Goal: Information Seeking & Learning: Learn about a topic

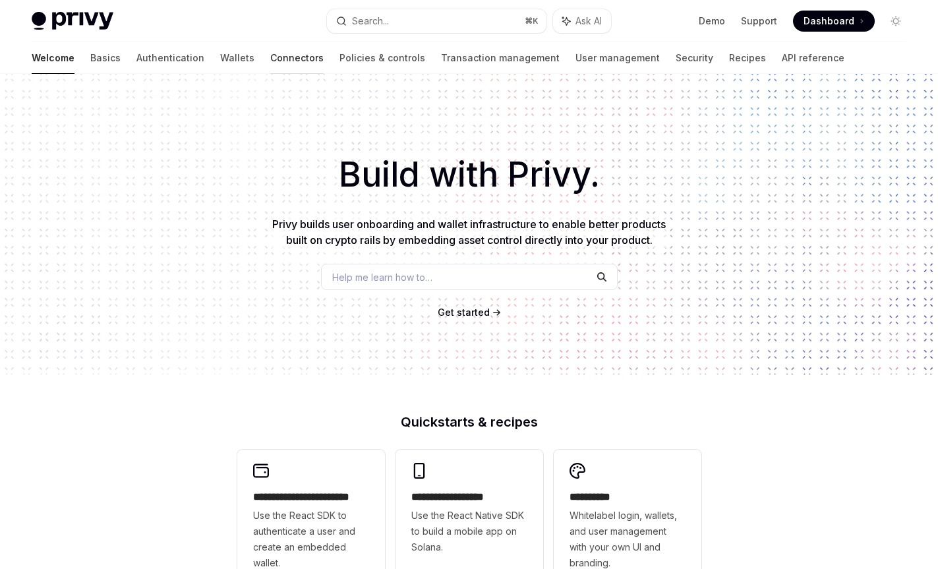
click at [270, 58] on link "Connectors" at bounding box center [296, 58] width 53 height 32
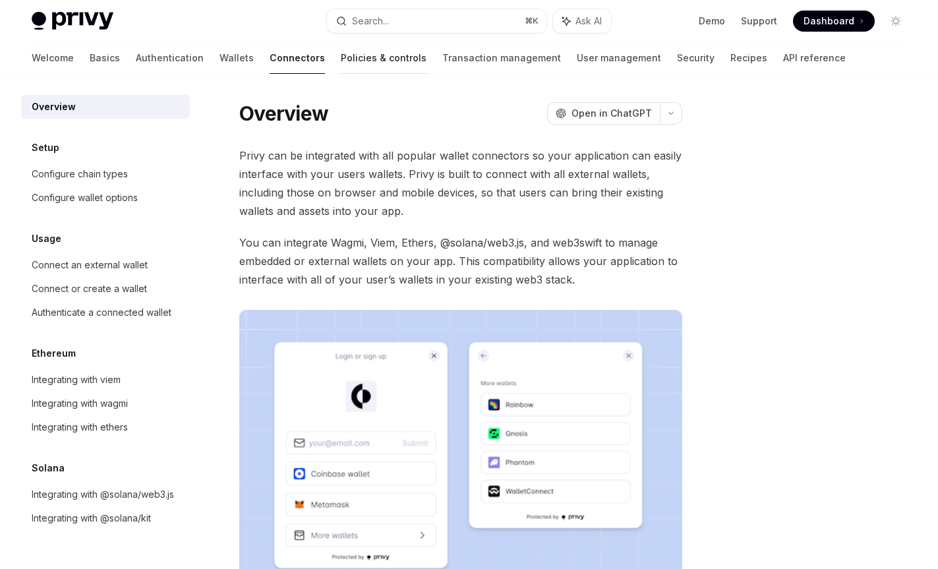
click at [341, 55] on link "Policies & controls" at bounding box center [384, 58] width 86 height 32
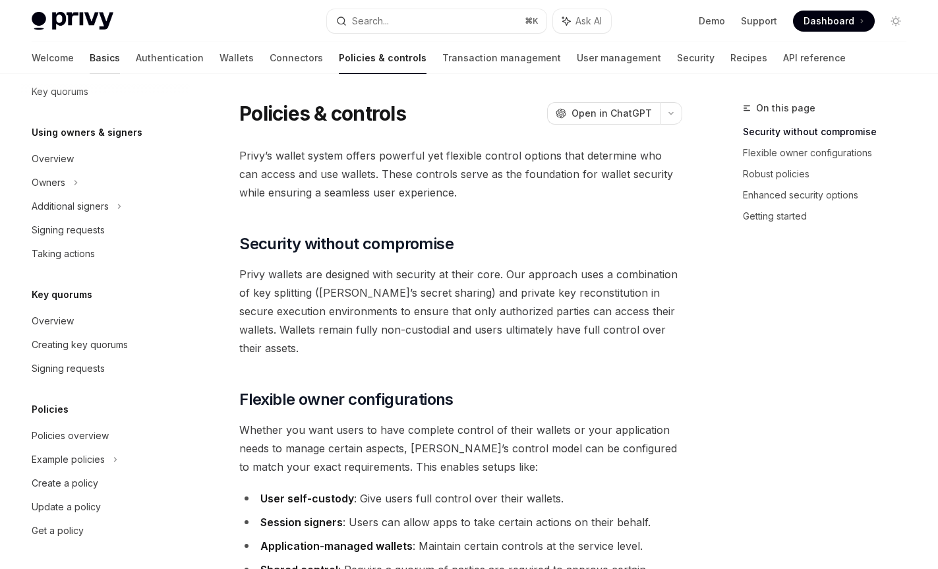
click at [90, 59] on link "Basics" at bounding box center [105, 58] width 30 height 32
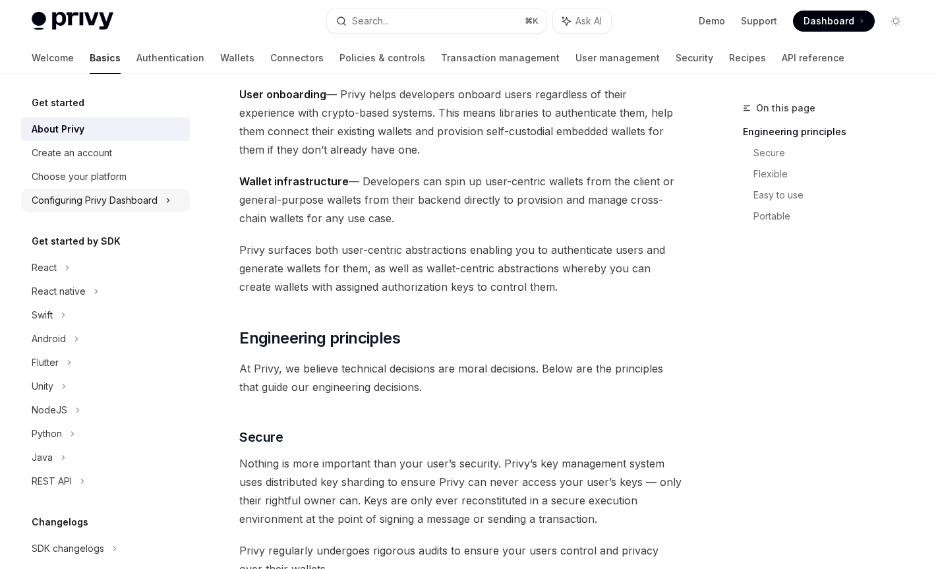
scroll to position [169, 0]
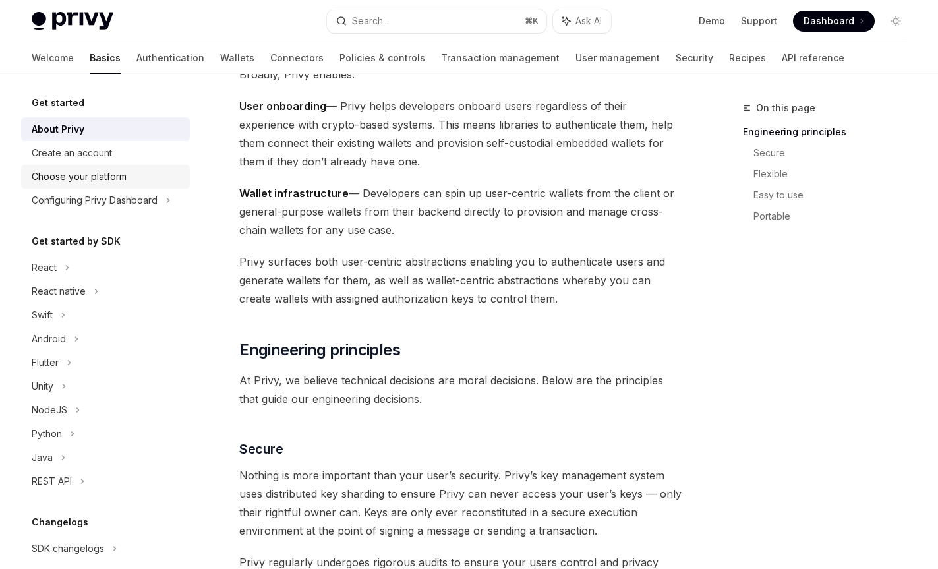
click at [71, 176] on div "Choose your platform" at bounding box center [79, 177] width 95 height 16
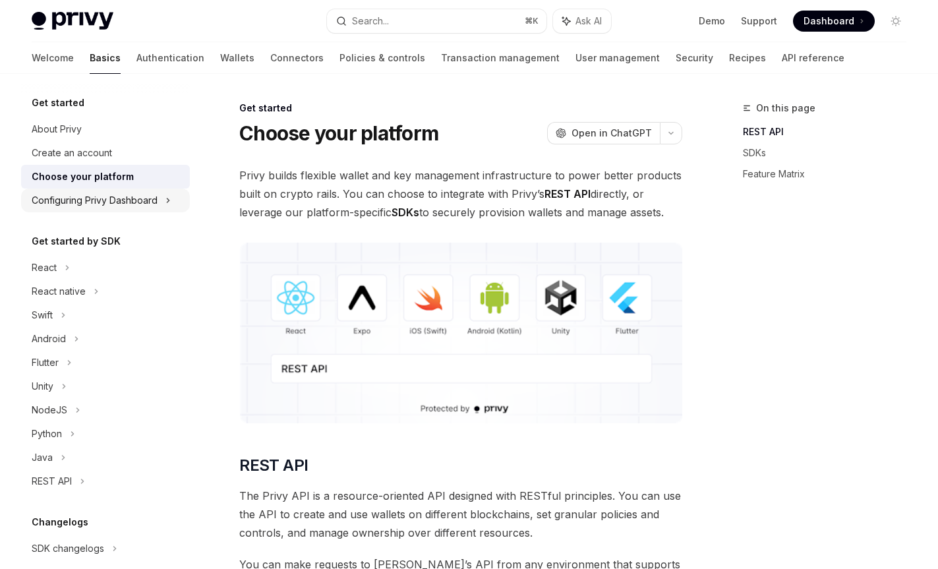
click at [76, 198] on div "Configuring Privy Dashboard" at bounding box center [95, 201] width 126 height 16
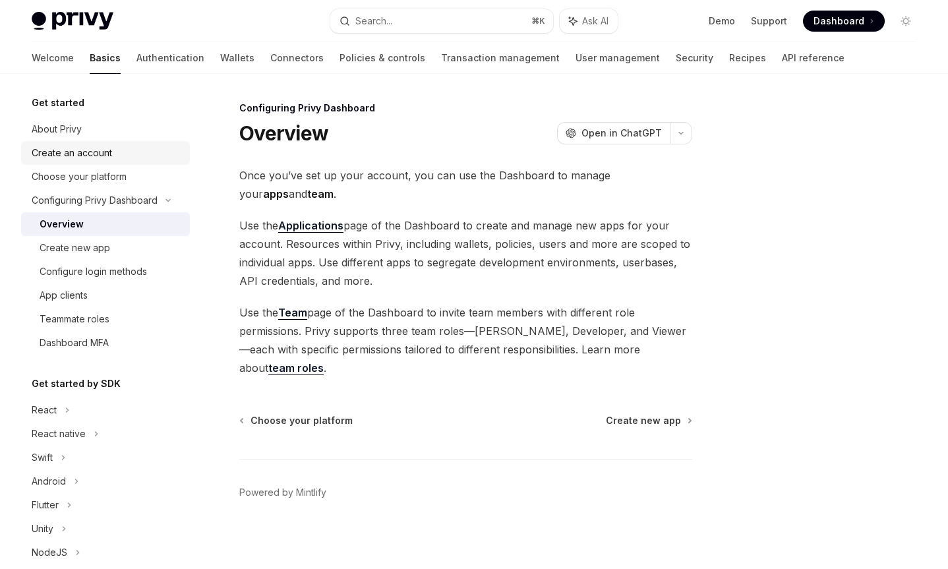
click at [78, 153] on div "Create an account" at bounding box center [72, 153] width 80 height 16
type textarea "*"
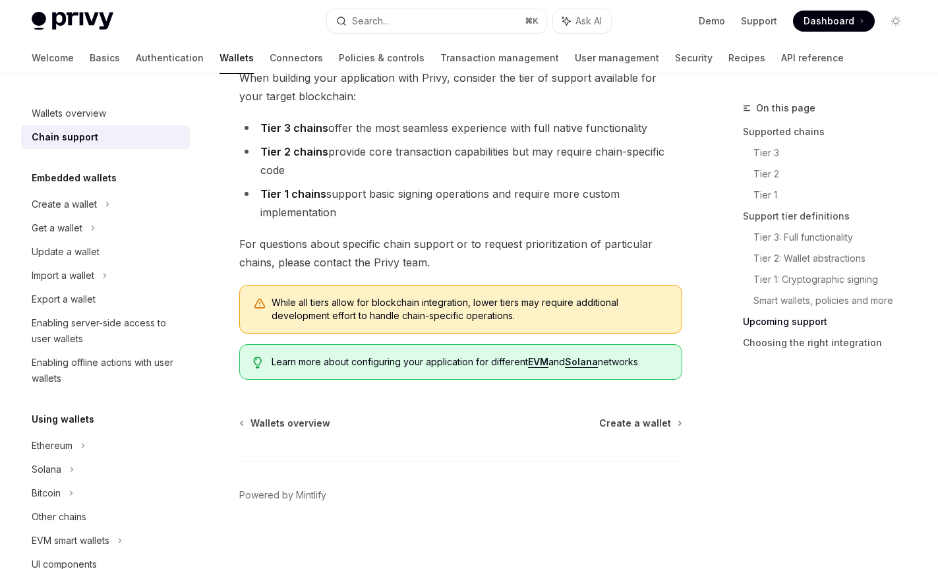
scroll to position [1664, 0]
